Goal: Book appointment/travel/reservation

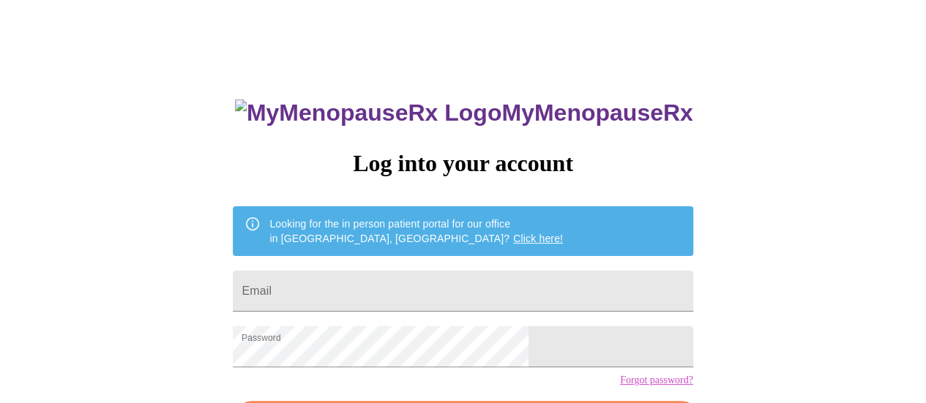
scroll to position [112, 0]
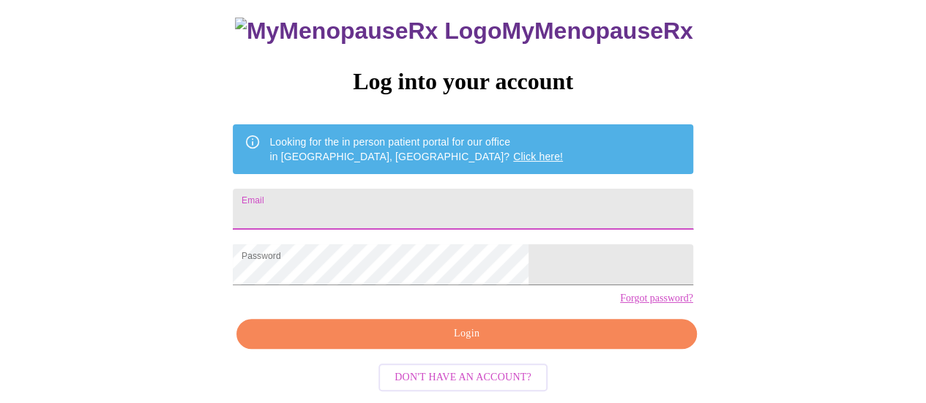
drag, startPoint x: 381, startPoint y: 179, endPoint x: 403, endPoint y: 189, distance: 24.6
click at [381, 189] on input "Email" at bounding box center [463, 209] width 460 height 41
type input "tonyacharles@gmail.com"
click at [464, 332] on span "Login" at bounding box center [466, 334] width 426 height 18
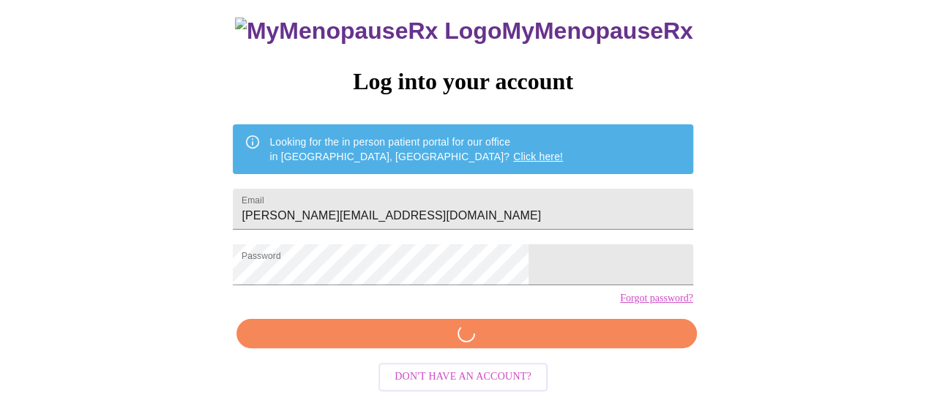
scroll to position [111, 0]
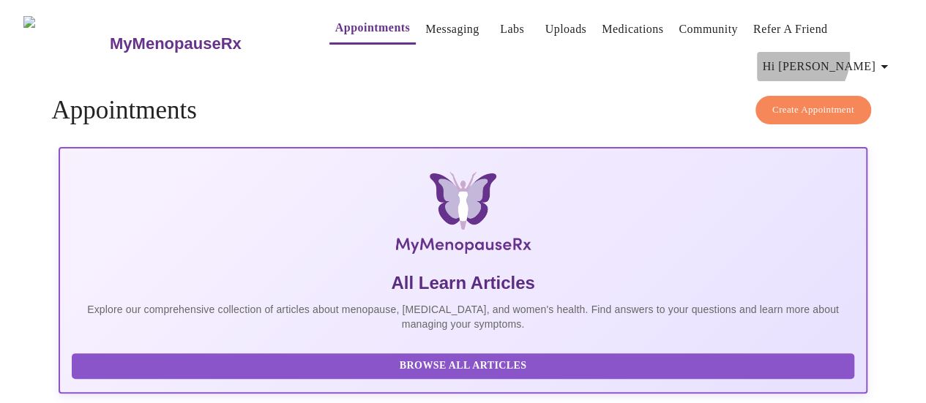
click at [857, 56] on span "Hi [PERSON_NAME]" at bounding box center [828, 66] width 130 height 21
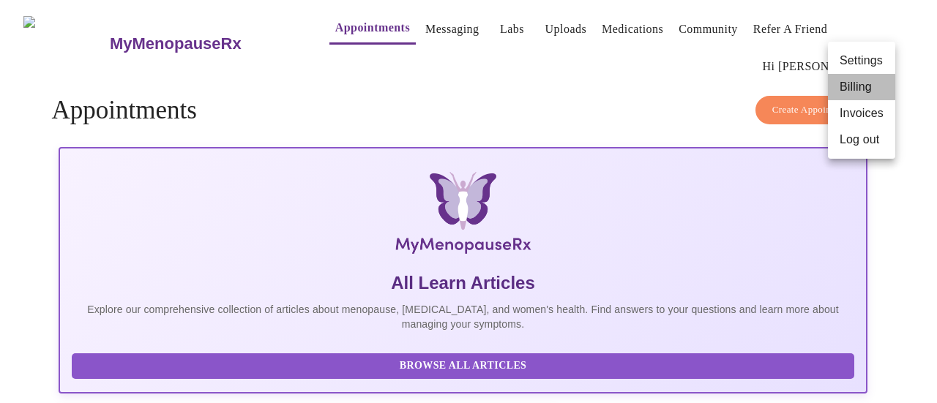
click at [857, 84] on li "Billing" at bounding box center [861, 87] width 67 height 26
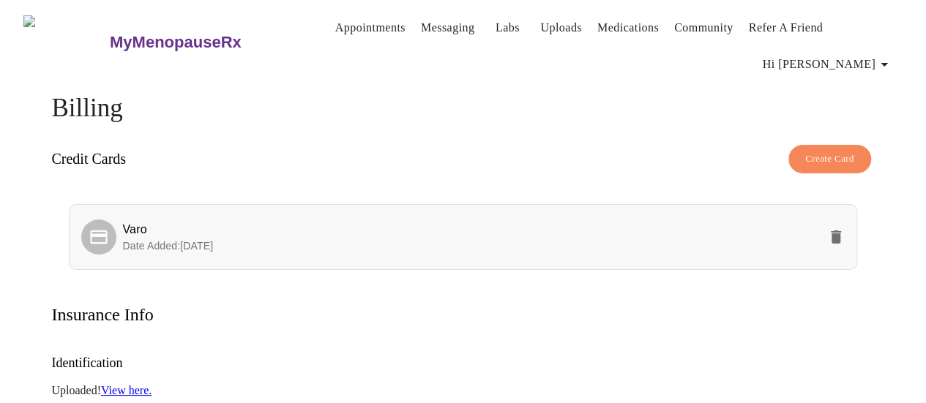
click at [839, 232] on icon "delete" at bounding box center [836, 237] width 10 height 13
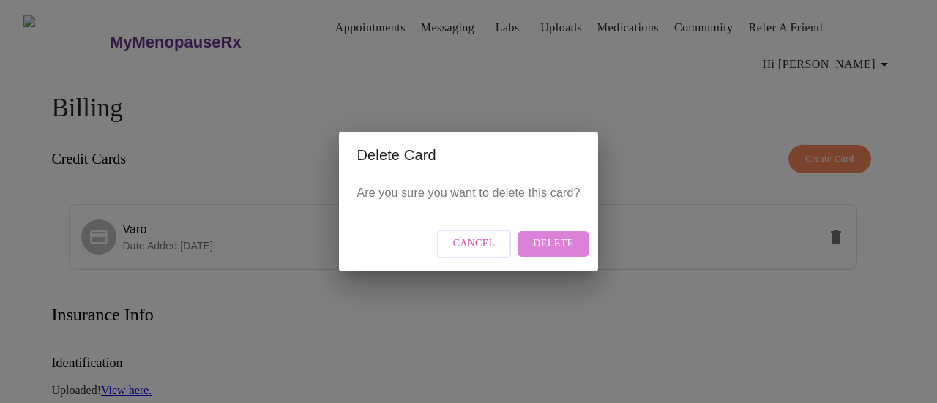
click at [565, 245] on span "Delete" at bounding box center [553, 244] width 40 height 18
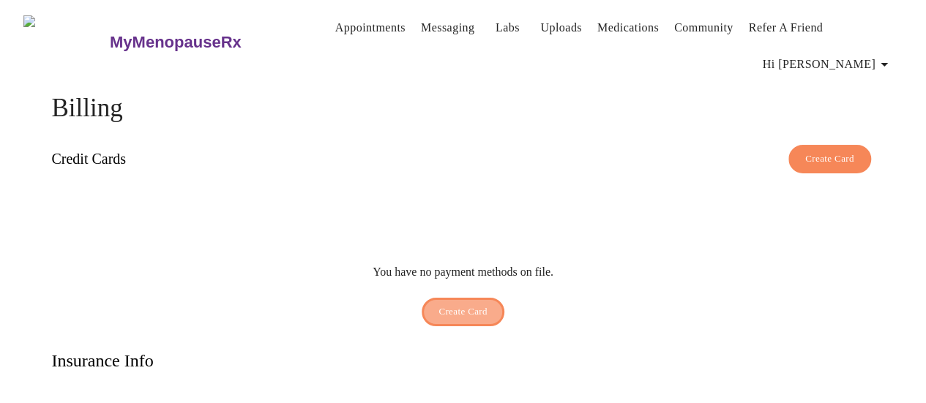
click at [472, 304] on span "Create Card" at bounding box center [463, 312] width 49 height 17
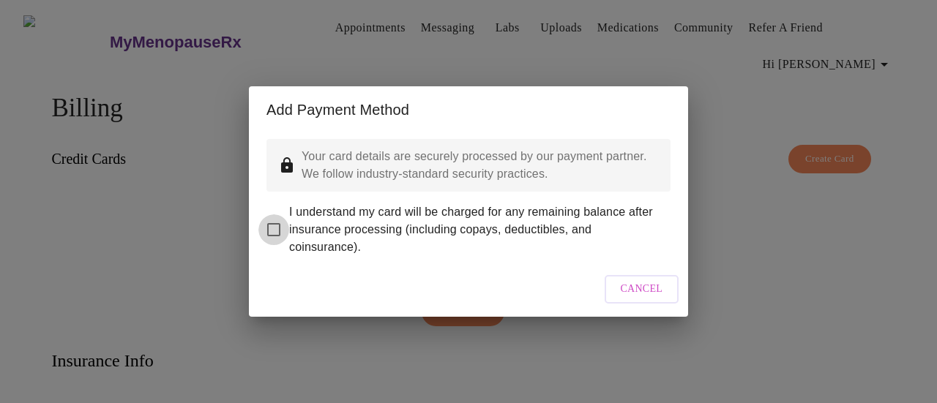
click at [271, 215] on input "I understand my card will be charged for any remaining balance after insurance …" at bounding box center [273, 230] width 31 height 31
checkbox input "true"
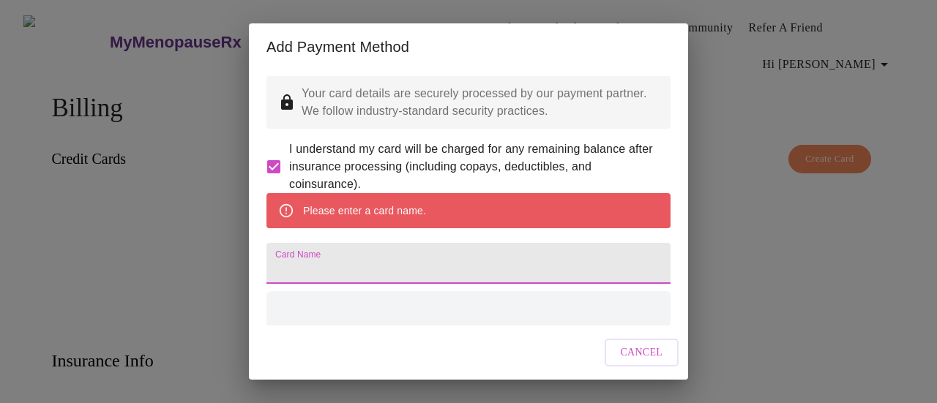
click at [417, 281] on input "Card Name" at bounding box center [469, 263] width 404 height 41
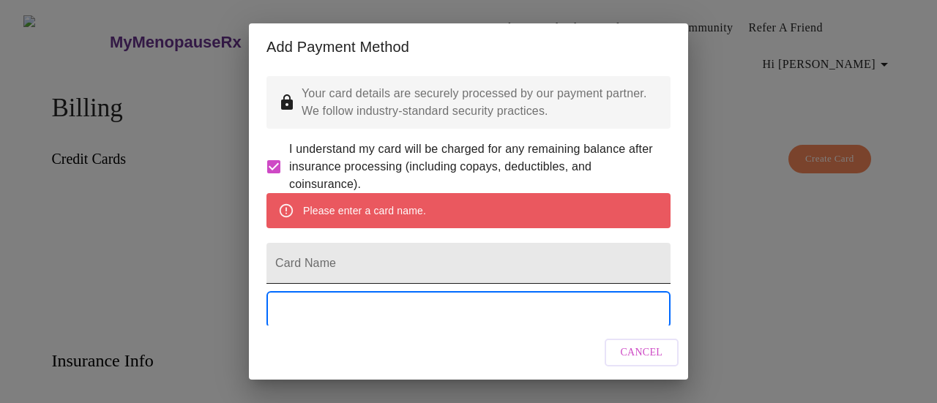
scroll to position [26, 0]
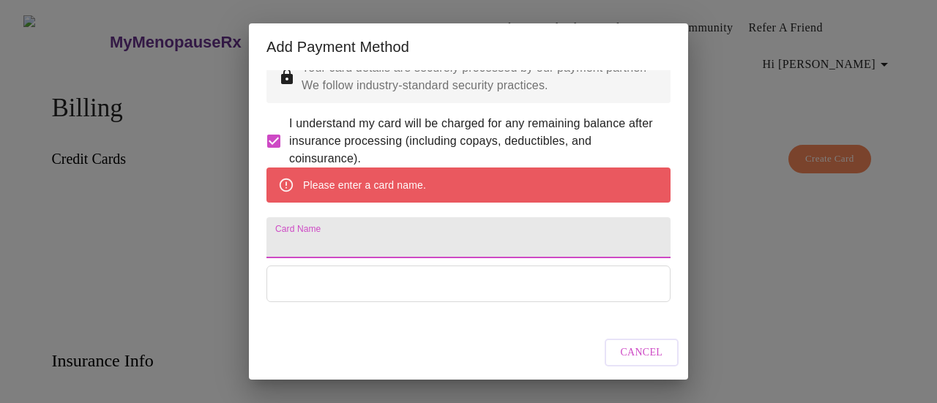
click at [434, 257] on input "Card Name" at bounding box center [469, 237] width 404 height 41
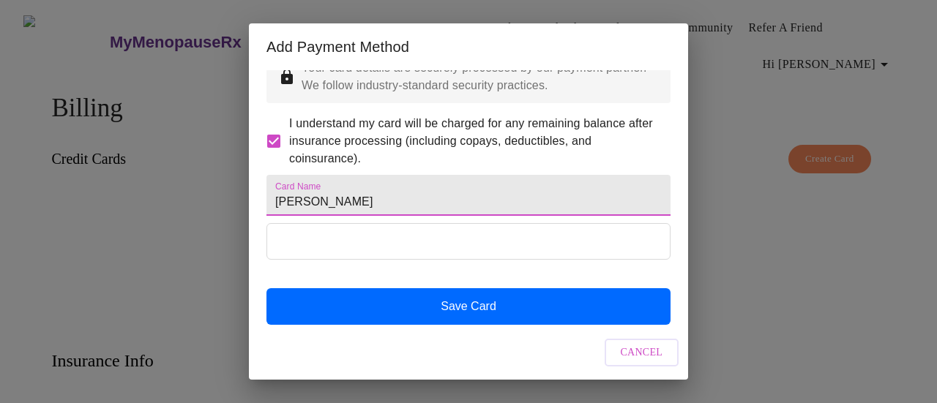
type input "[PERSON_NAME]"
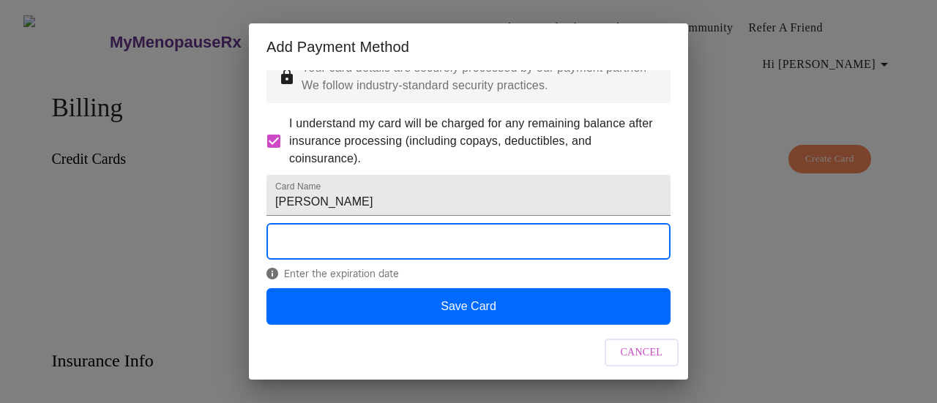
click at [841, 310] on div "Add Payment Method Your card details are securely processed by our payment part…" at bounding box center [468, 201] width 937 height 403
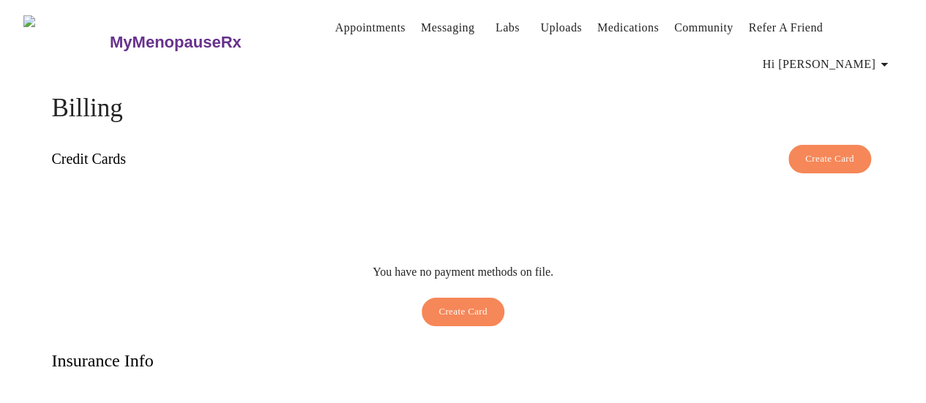
click at [459, 304] on span "Create Card" at bounding box center [463, 312] width 49 height 17
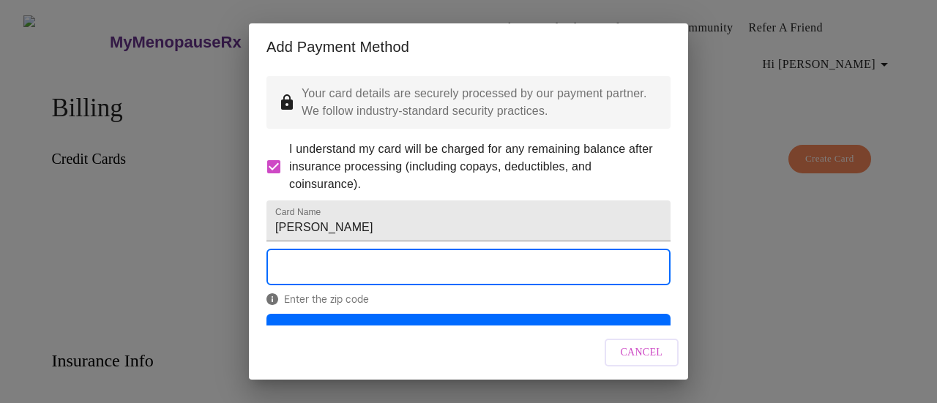
click at [832, 291] on div "Add Payment Method Your card details are securely processed by our payment part…" at bounding box center [468, 201] width 937 height 403
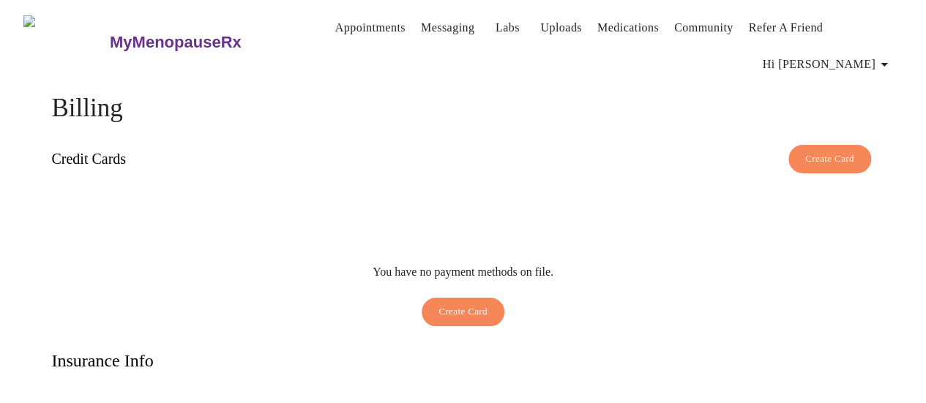
click at [450, 304] on span "Create Card" at bounding box center [463, 312] width 49 height 17
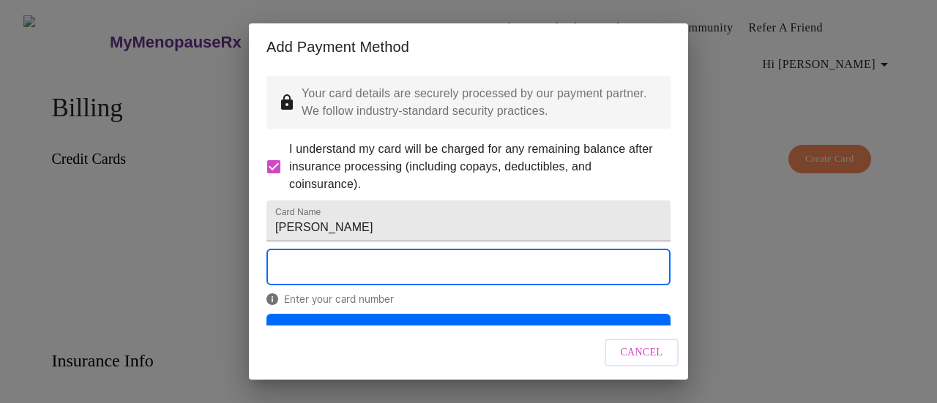
scroll to position [69, 0]
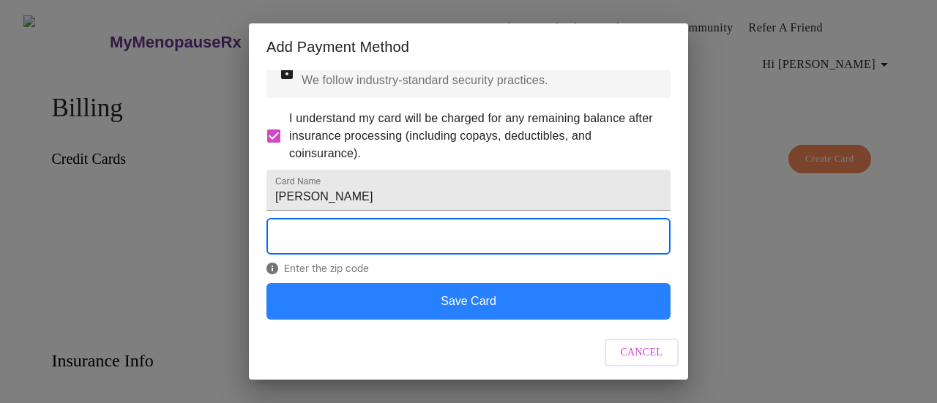
click at [469, 302] on button "Save Card" at bounding box center [469, 301] width 404 height 37
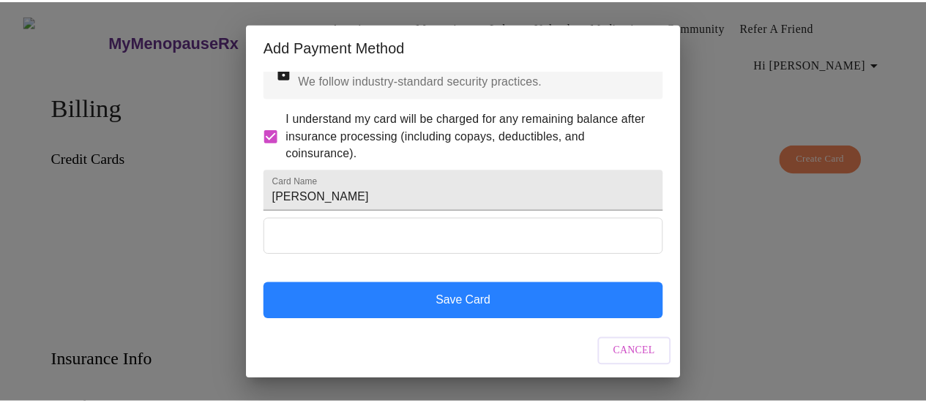
scroll to position [0, 0]
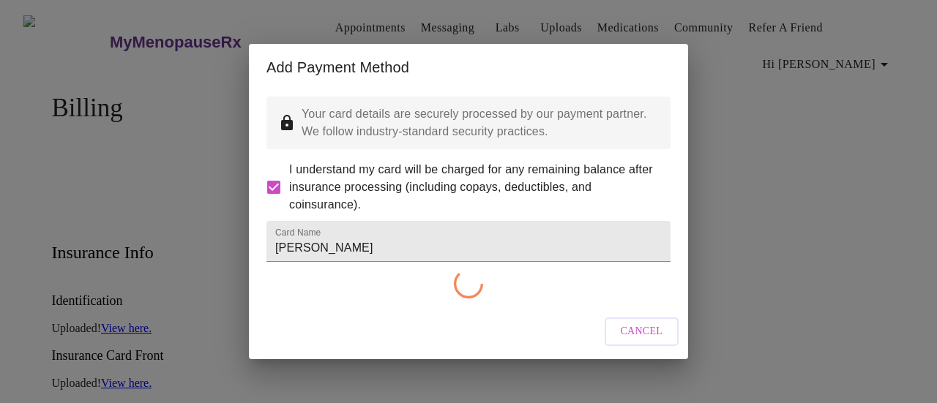
checkbox input "false"
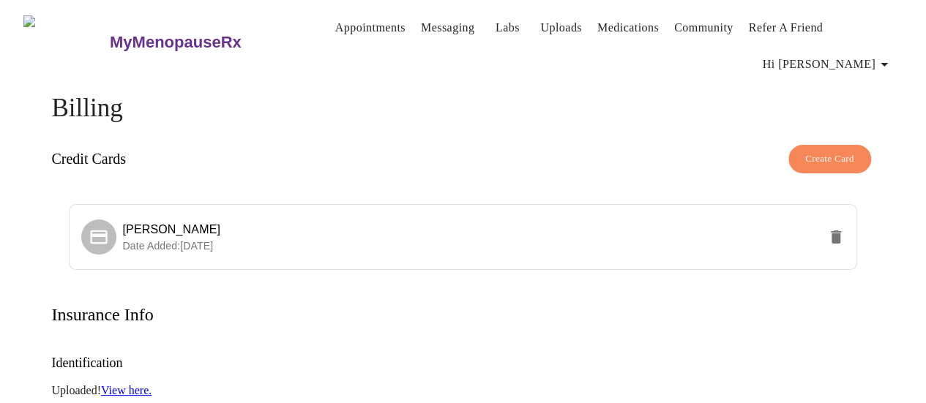
click at [340, 27] on link "Appointments" at bounding box center [370, 28] width 70 height 21
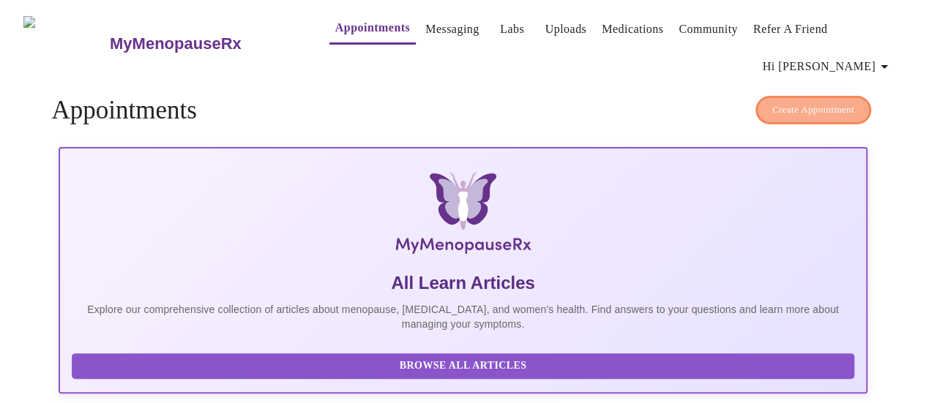
click at [835, 103] on span "Create Appointment" at bounding box center [813, 110] width 82 height 17
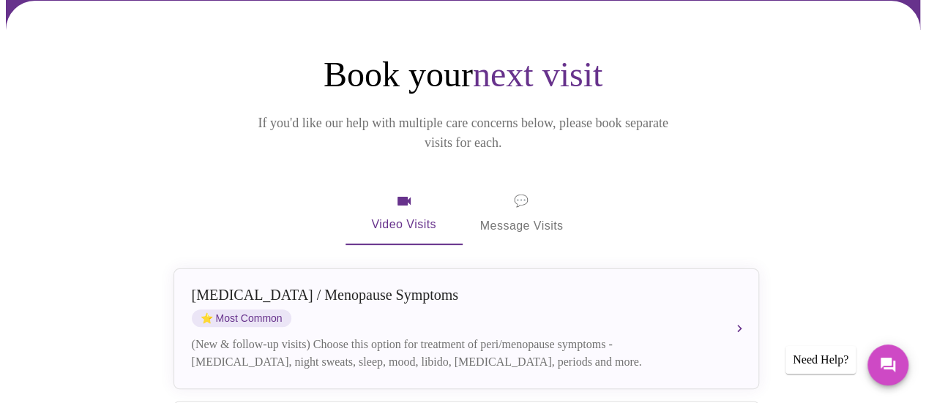
scroll to position [366, 0]
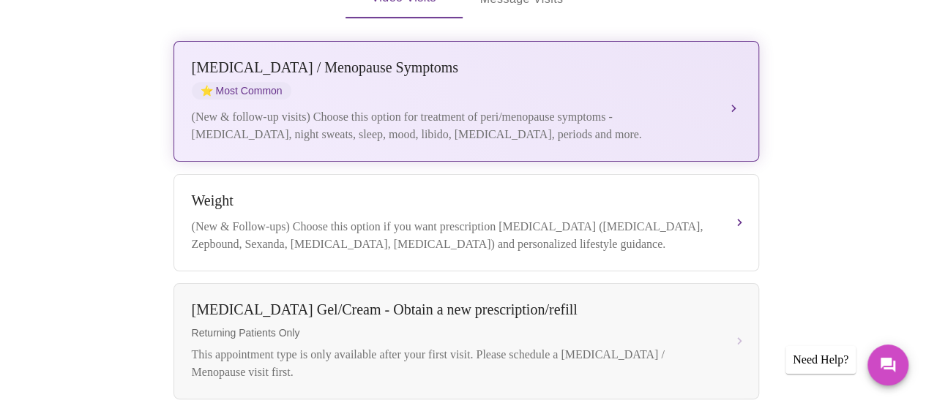
click at [396, 108] on div "(New & follow-up visits) Choose this option for treatment of peri/menopause sym…" at bounding box center [452, 125] width 520 height 35
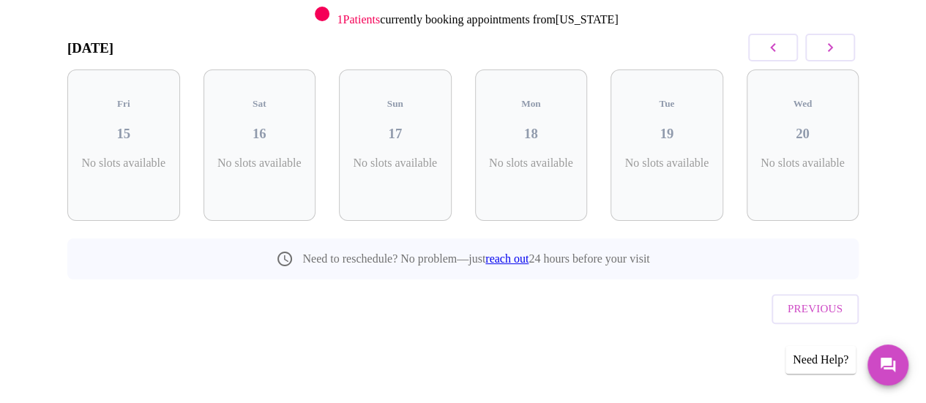
scroll to position [192, 0]
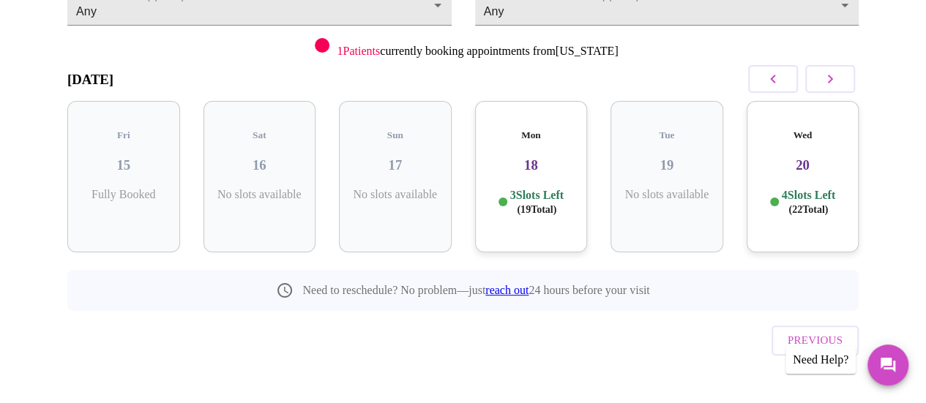
click at [541, 188] on p "3 Slots Left ( 19 Total)" at bounding box center [536, 202] width 53 height 29
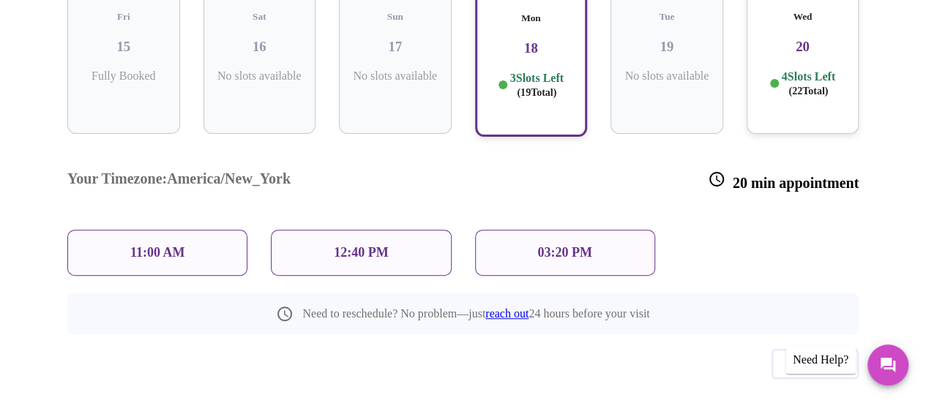
scroll to position [91, 0]
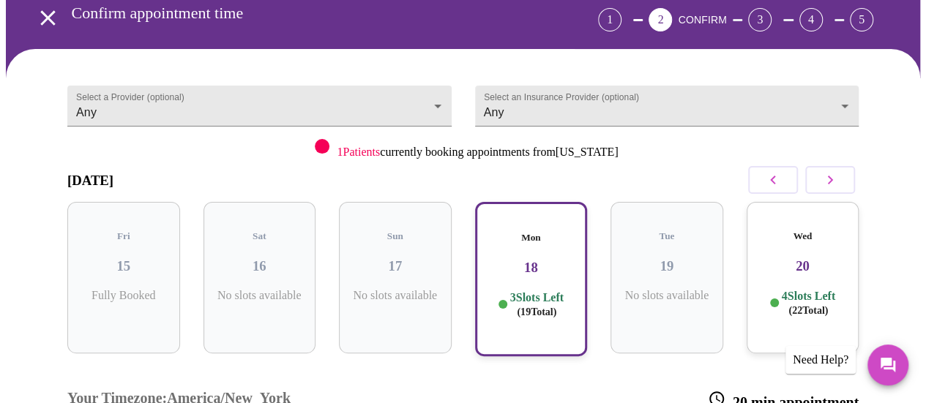
click at [791, 264] on div "Wed 20 4 Slots Left ( 22 Total)" at bounding box center [803, 278] width 113 height 152
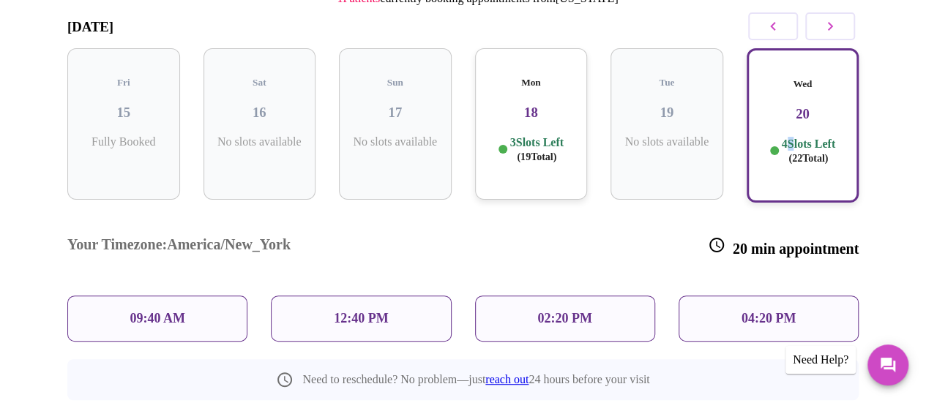
scroll to position [164, 0]
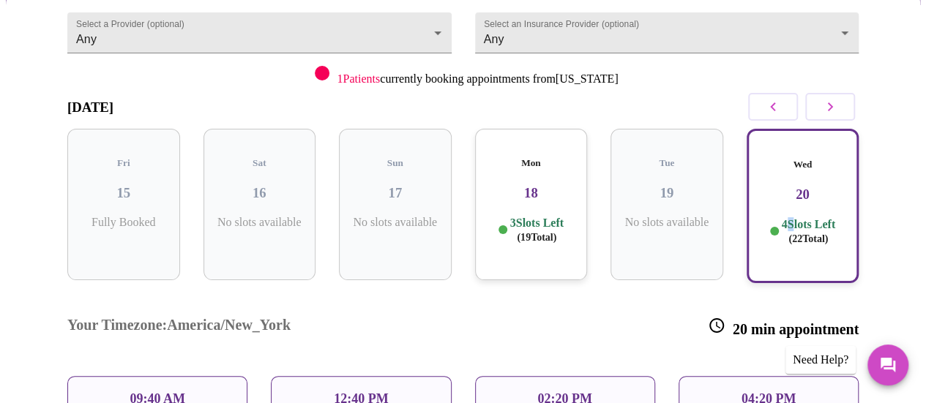
click at [836, 112] on icon "button" at bounding box center [831, 107] width 18 height 18
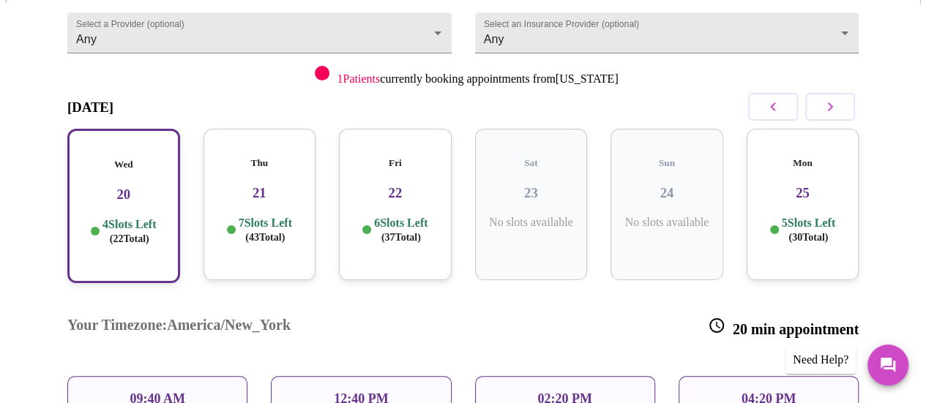
click at [95, 192] on div "Wed 20 4 Slots Left ( 22 Total)" at bounding box center [123, 206] width 113 height 154
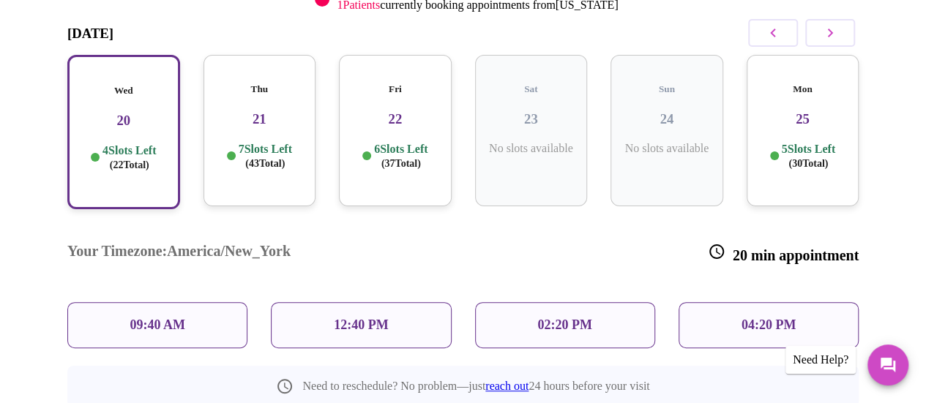
scroll to position [310, 0]
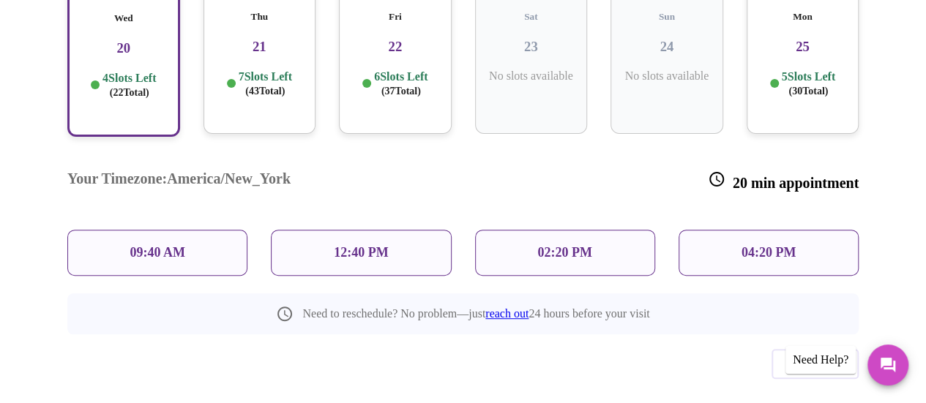
click at [186, 230] on div "09:40 AM" at bounding box center [157, 253] width 180 height 46
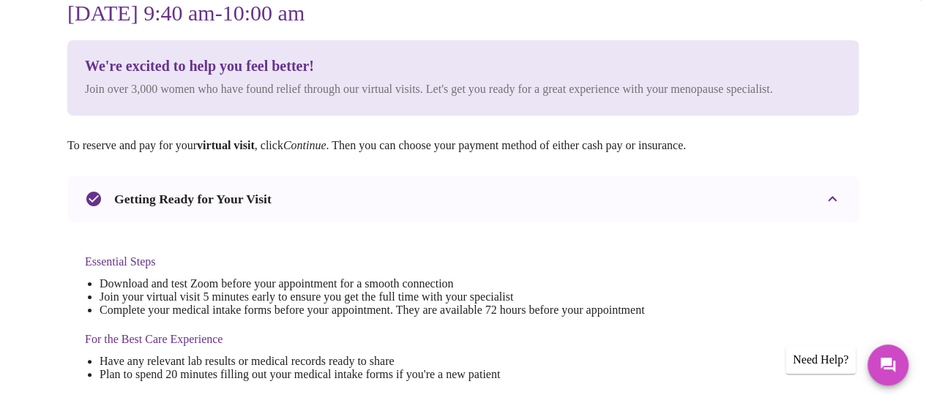
scroll to position [0, 0]
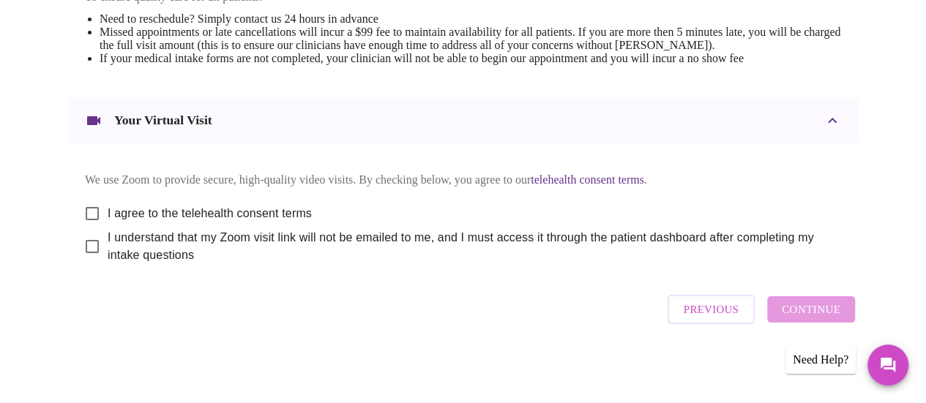
click at [731, 314] on span "Previous" at bounding box center [711, 309] width 55 height 19
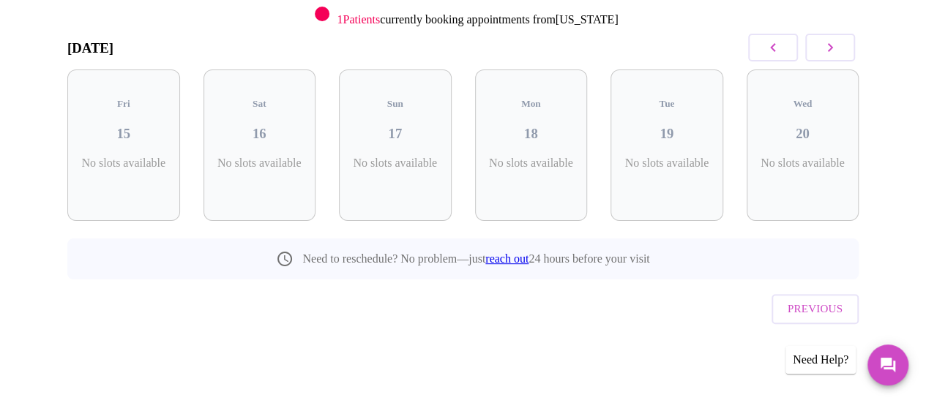
scroll to position [192, 0]
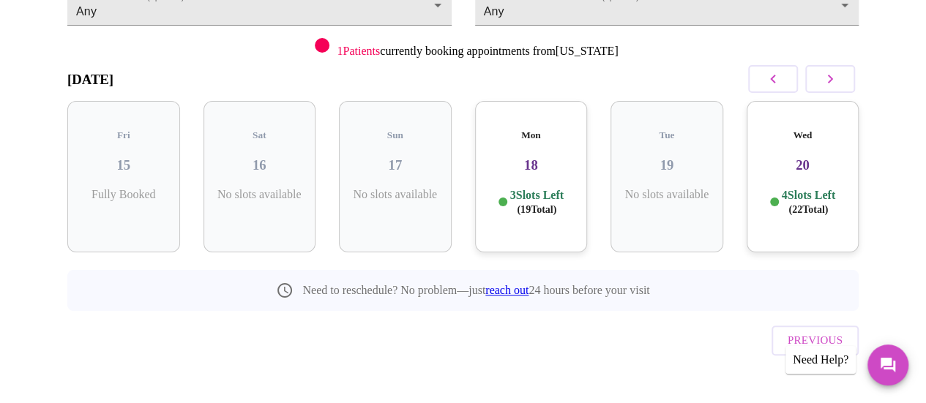
click at [835, 188] on p "4 Slots Left ( 22 Total)" at bounding box center [808, 202] width 53 height 29
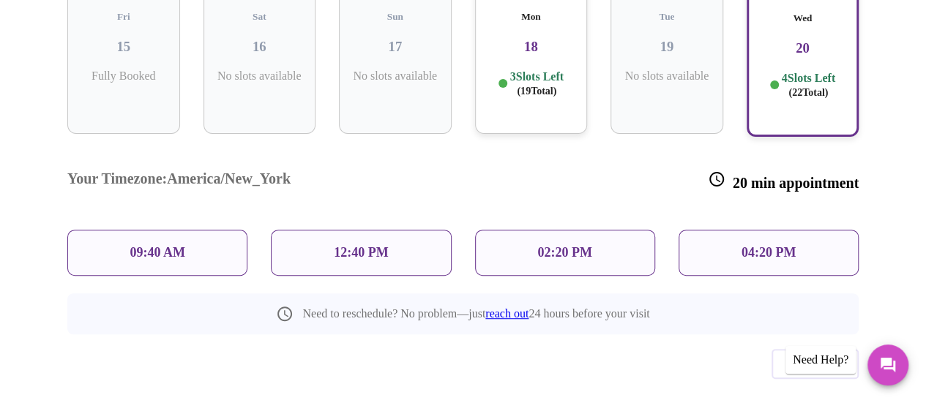
click at [362, 245] on p "12:40 PM" at bounding box center [361, 252] width 54 height 15
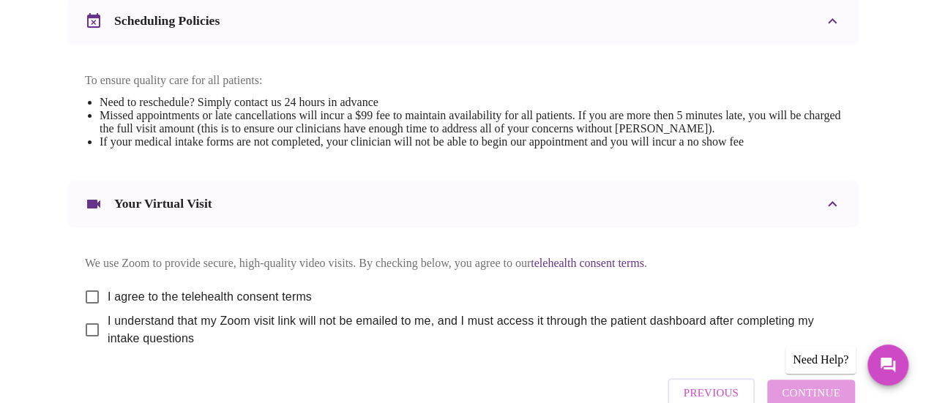
scroll to position [586, 0]
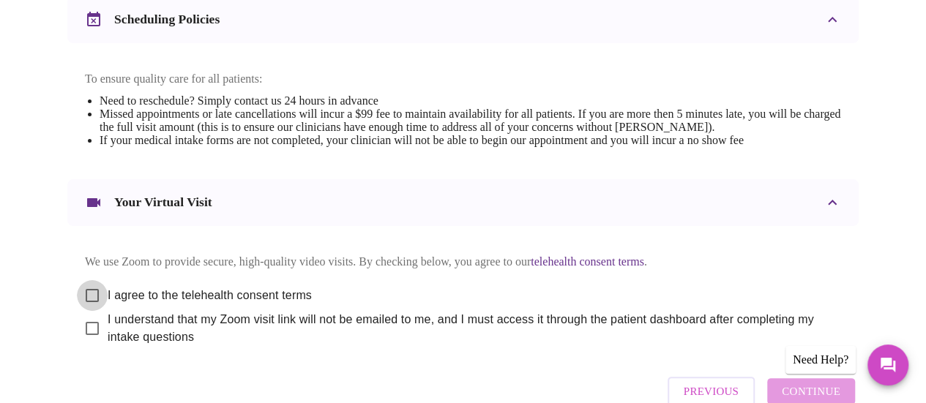
drag, startPoint x: 91, startPoint y: 310, endPoint x: 99, endPoint y: 332, distance: 24.1
click at [91, 310] on input "I agree to the telehealth consent terms" at bounding box center [92, 295] width 31 height 31
checkbox input "true"
drag, startPoint x: 89, startPoint y: 339, endPoint x: 107, endPoint y: 343, distance: 18.1
click at [89, 340] on input "I understand that my Zoom visit link will not be emailed to me, and I must acce…" at bounding box center [92, 328] width 31 height 31
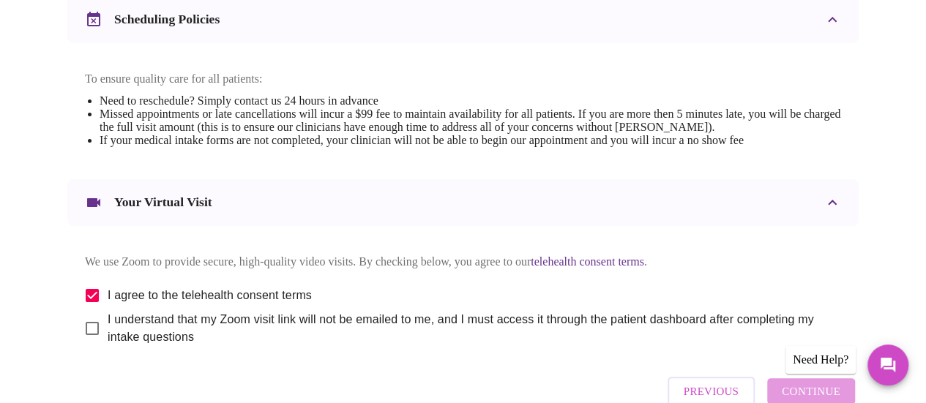
checkbox input "true"
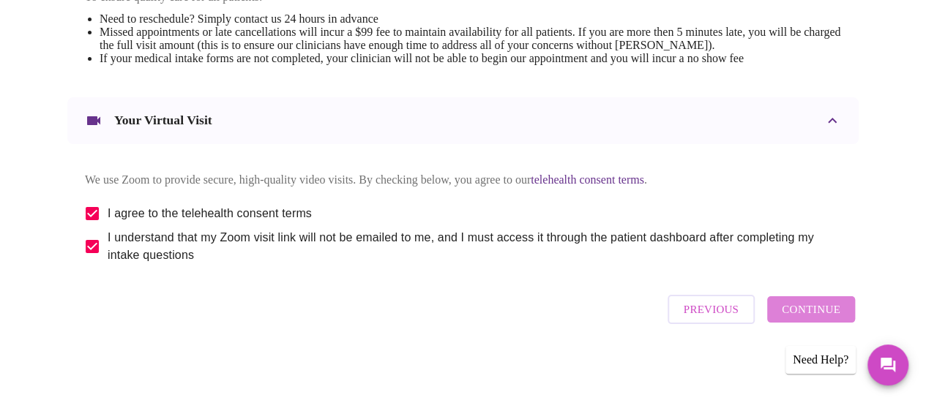
click at [825, 305] on button "Continue" at bounding box center [811, 310] width 88 height 26
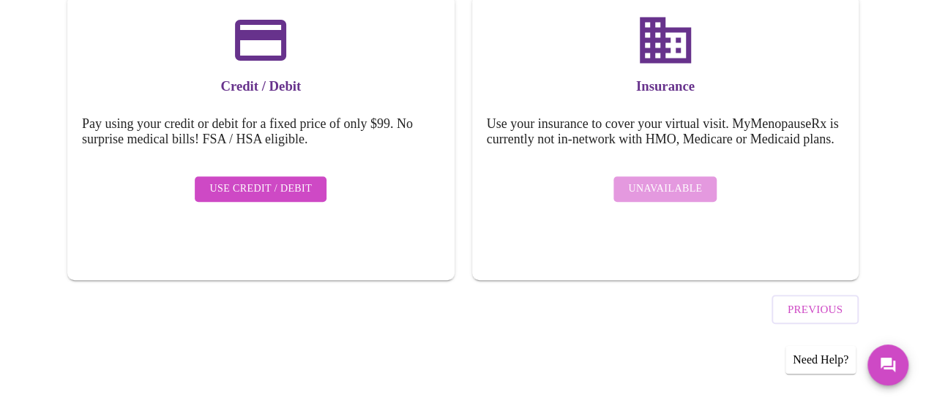
scroll to position [239, 0]
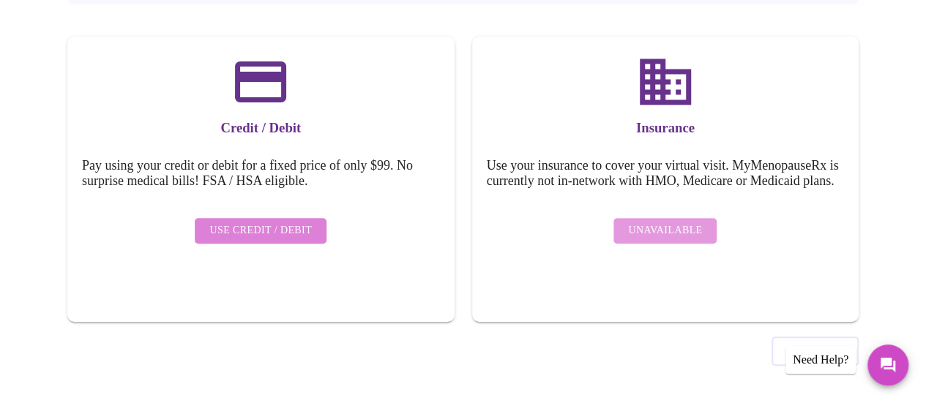
click at [269, 222] on span "Use Credit / Debit" at bounding box center [260, 231] width 103 height 18
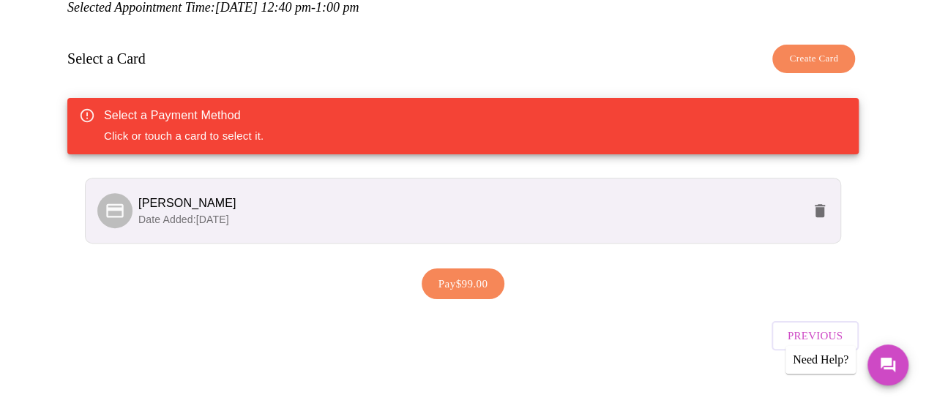
scroll to position [217, 0]
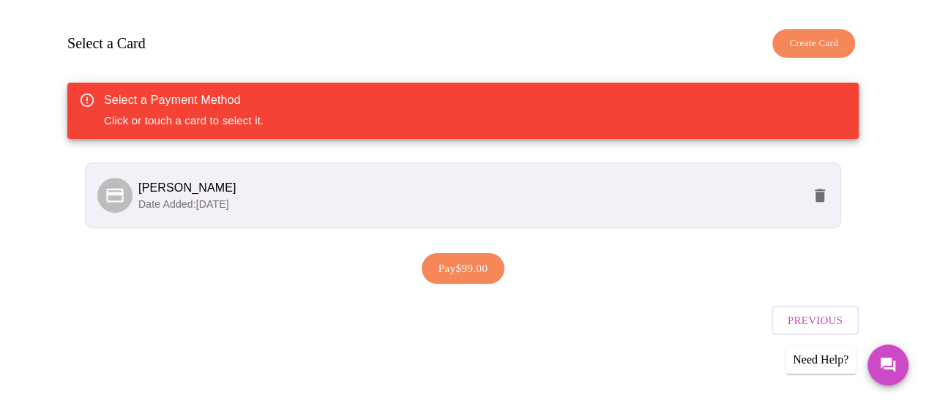
click at [546, 184] on span "[PERSON_NAME]" at bounding box center [470, 188] width 664 height 18
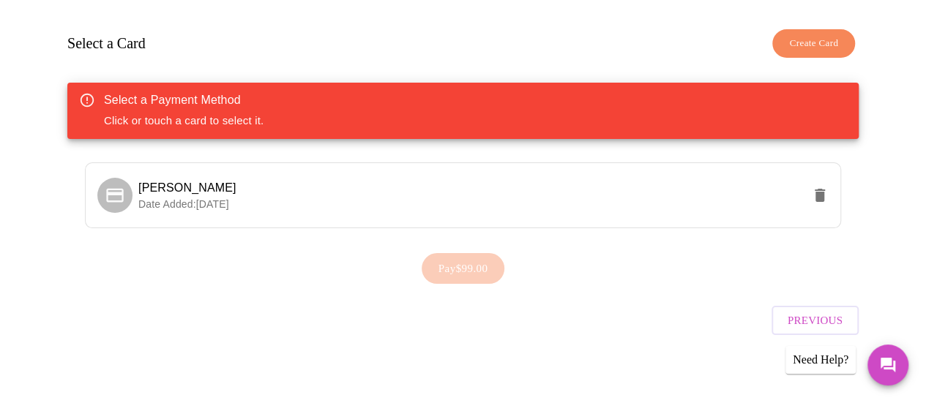
click at [491, 264] on div "Pay $99.00" at bounding box center [462, 268] width 791 height 45
click at [682, 115] on div "Select a Payment Method Click or touch a card to select it." at bounding box center [462, 111] width 791 height 56
click at [466, 269] on div "Pay $99.00" at bounding box center [462, 268] width 791 height 45
click at [826, 319] on span "Previous" at bounding box center [815, 320] width 55 height 19
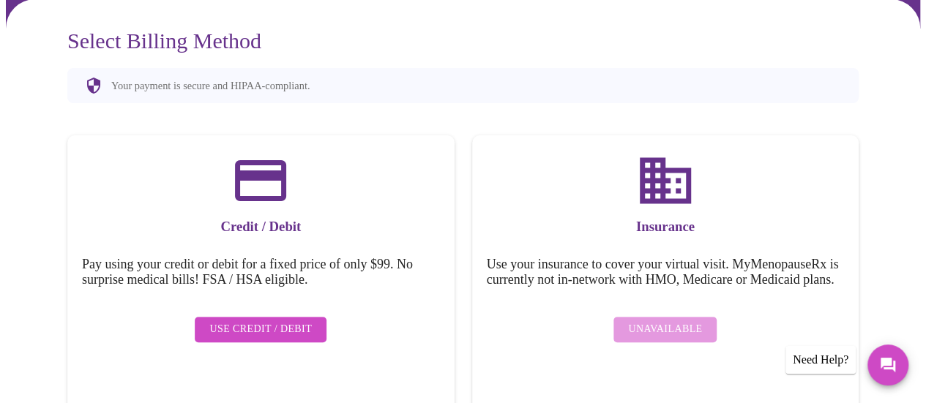
click at [258, 321] on span "Use Credit / Debit" at bounding box center [260, 330] width 103 height 18
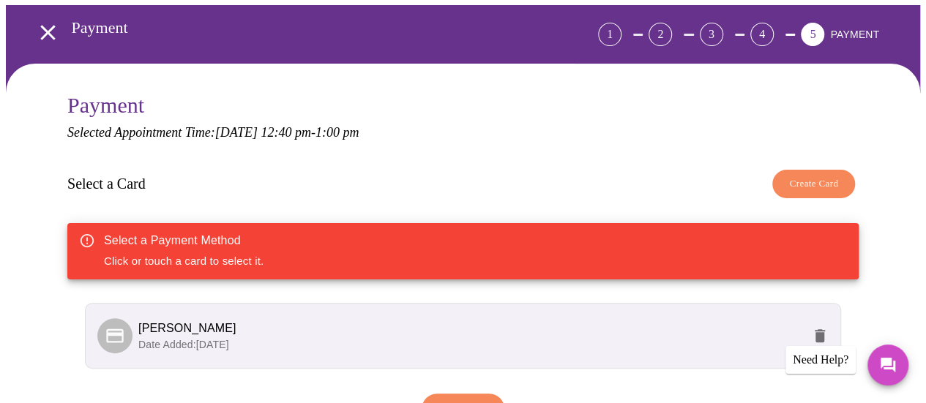
scroll to position [217, 0]
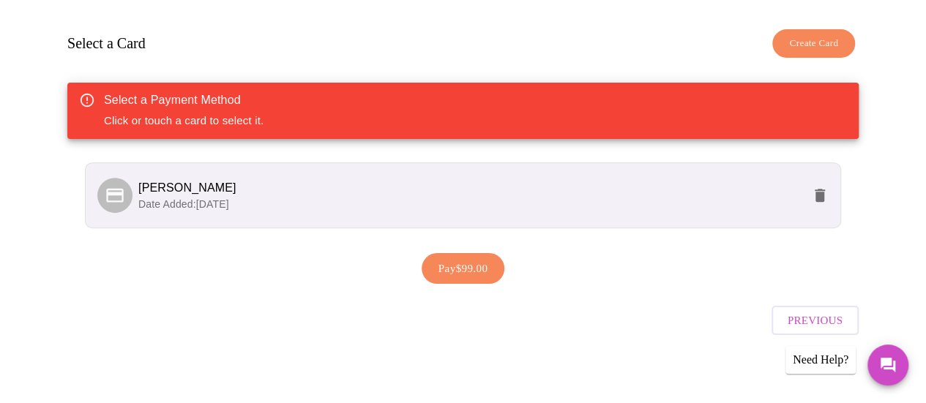
click at [463, 262] on span "Pay $99.00" at bounding box center [464, 268] width 50 height 19
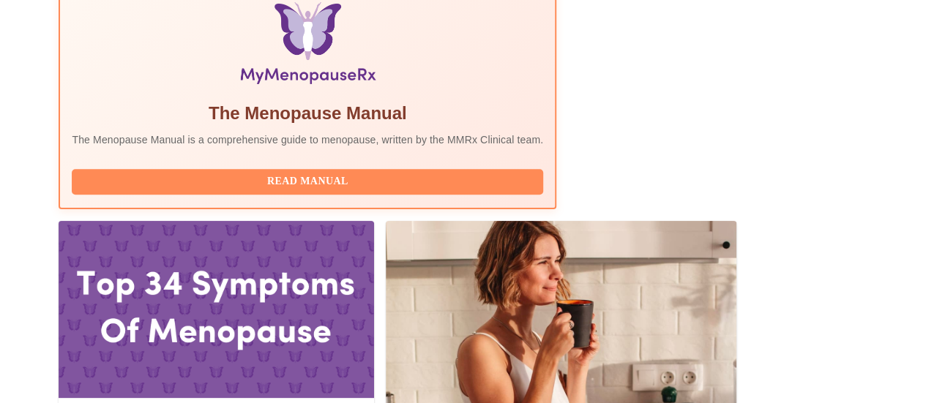
scroll to position [582, 0]
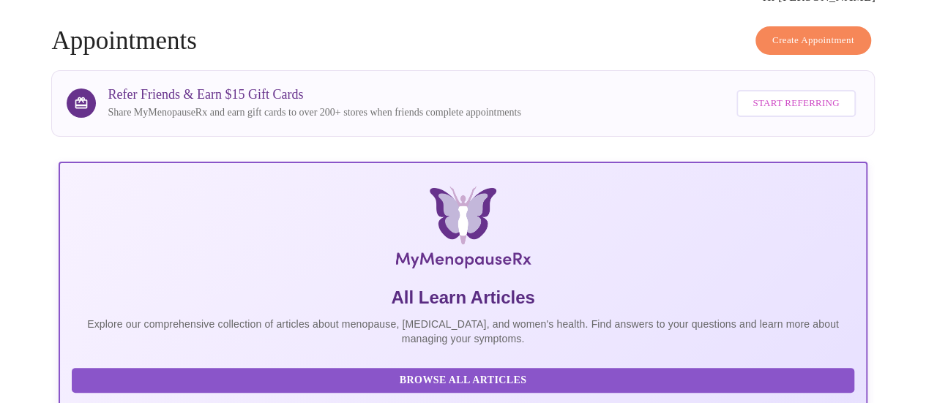
scroll to position [0, 0]
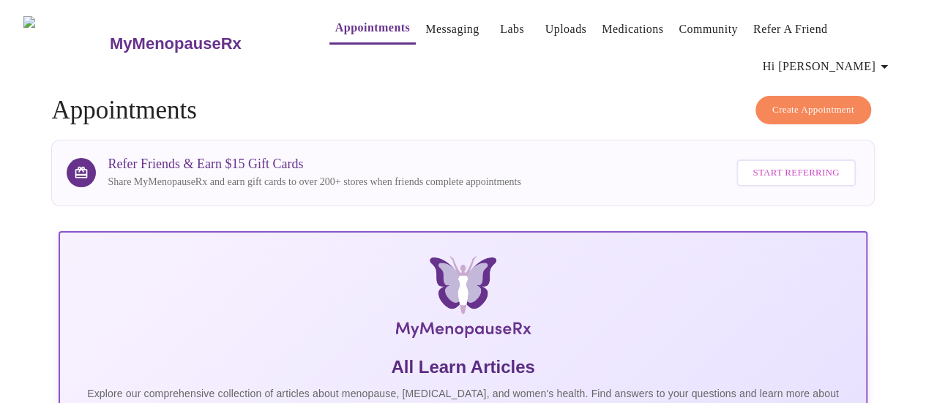
click at [611, 19] on link "Medications" at bounding box center [633, 29] width 62 height 21
